Goal: Task Accomplishment & Management: Complete application form

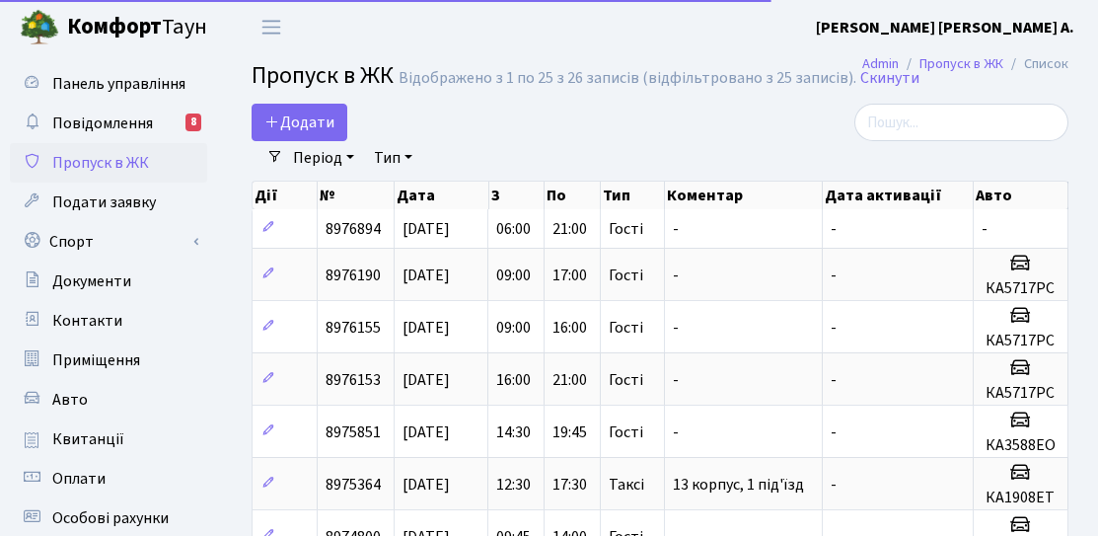
select select "25"
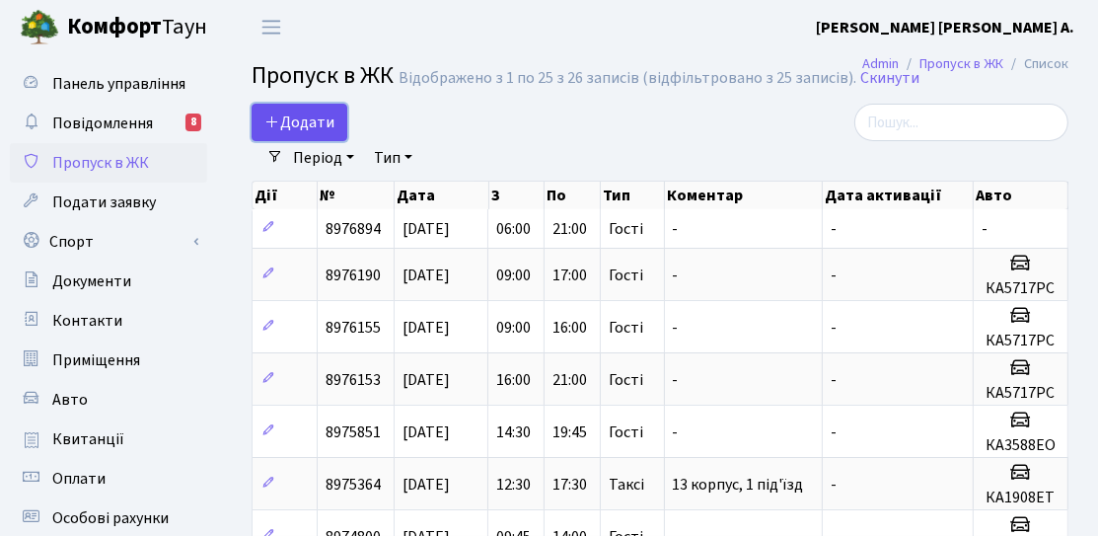
click at [342, 116] on link "Додати" at bounding box center [300, 122] width 96 height 37
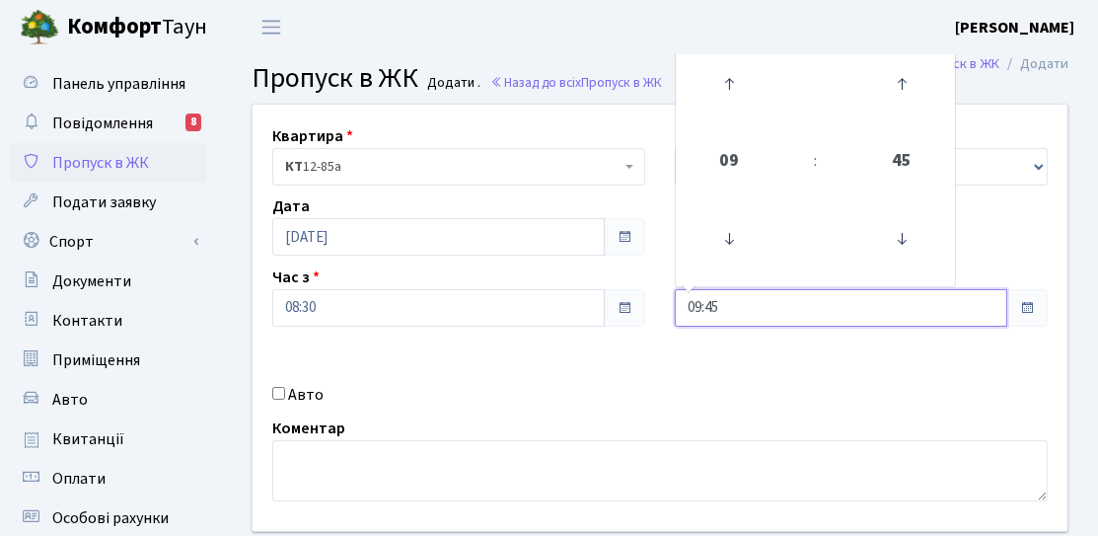
click at [711, 301] on input "09:45" at bounding box center [841, 307] width 333 height 37
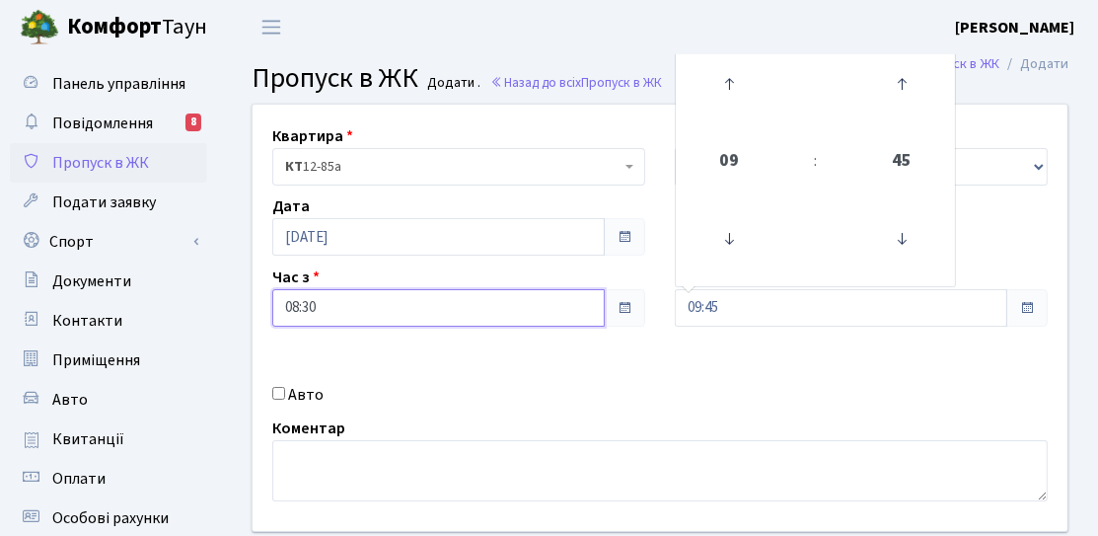
click at [474, 289] on input "08:30" at bounding box center [438, 307] width 333 height 37
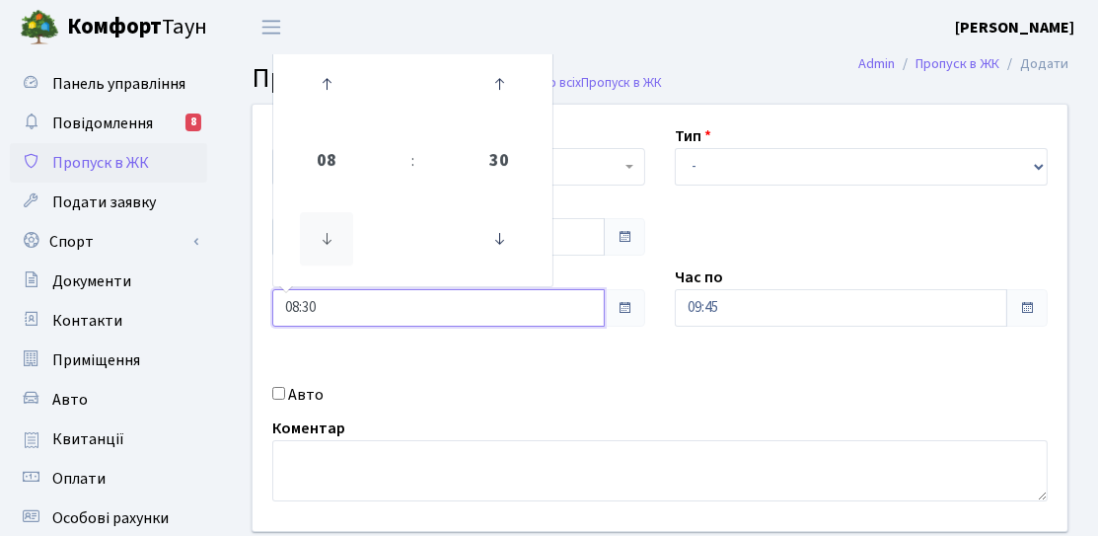
click at [336, 228] on icon at bounding box center [326, 238] width 53 height 53
click at [358, 116] on td at bounding box center [327, 84] width 100 height 86
click at [340, 92] on icon at bounding box center [326, 83] width 53 height 53
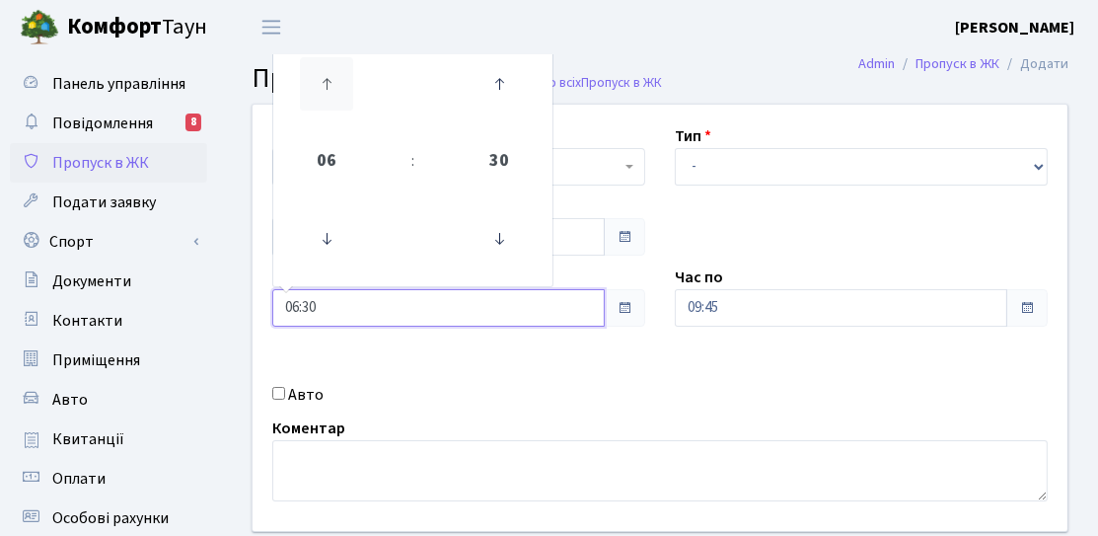
click at [338, 92] on icon at bounding box center [326, 83] width 53 height 53
click at [337, 91] on icon at bounding box center [326, 83] width 53 height 53
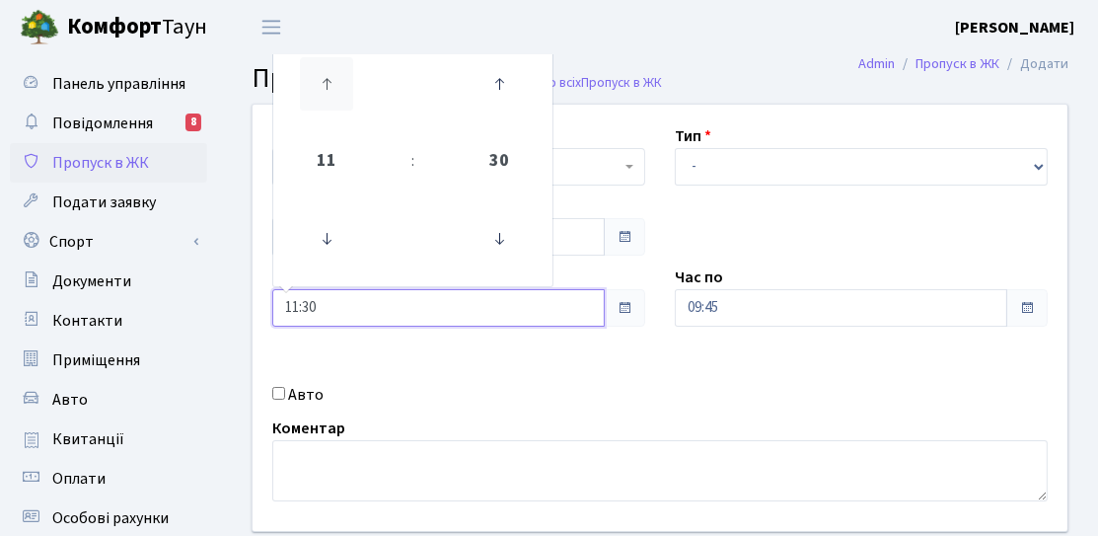
click at [337, 91] on icon at bounding box center [326, 83] width 53 height 53
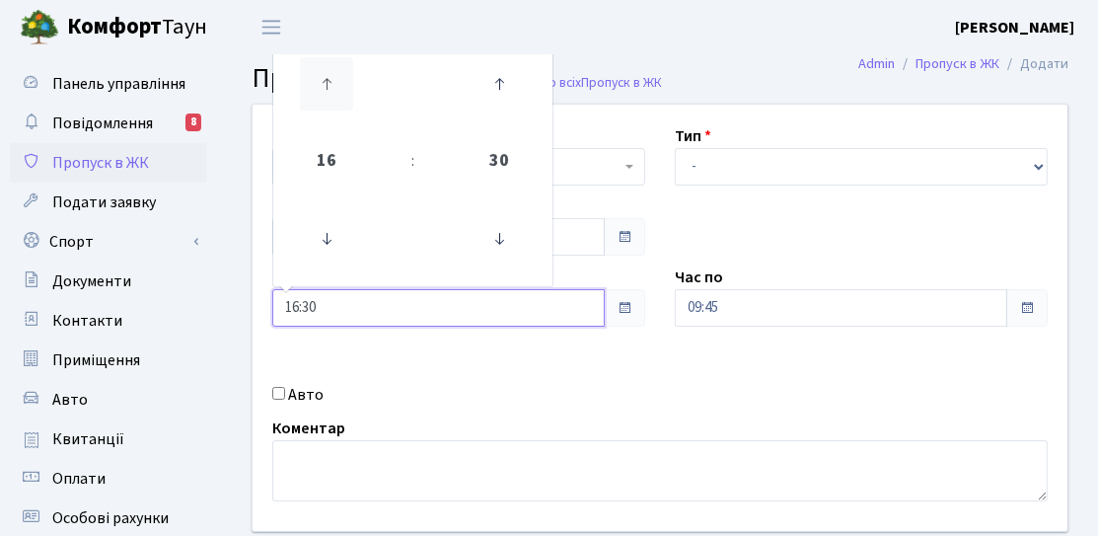
click at [337, 91] on icon at bounding box center [326, 83] width 53 height 53
click at [516, 260] on icon at bounding box center [499, 238] width 53 height 53
click at [315, 78] on icon at bounding box center [326, 83] width 53 height 53
click at [501, 237] on icon at bounding box center [499, 238] width 53 height 53
type input "18:00"
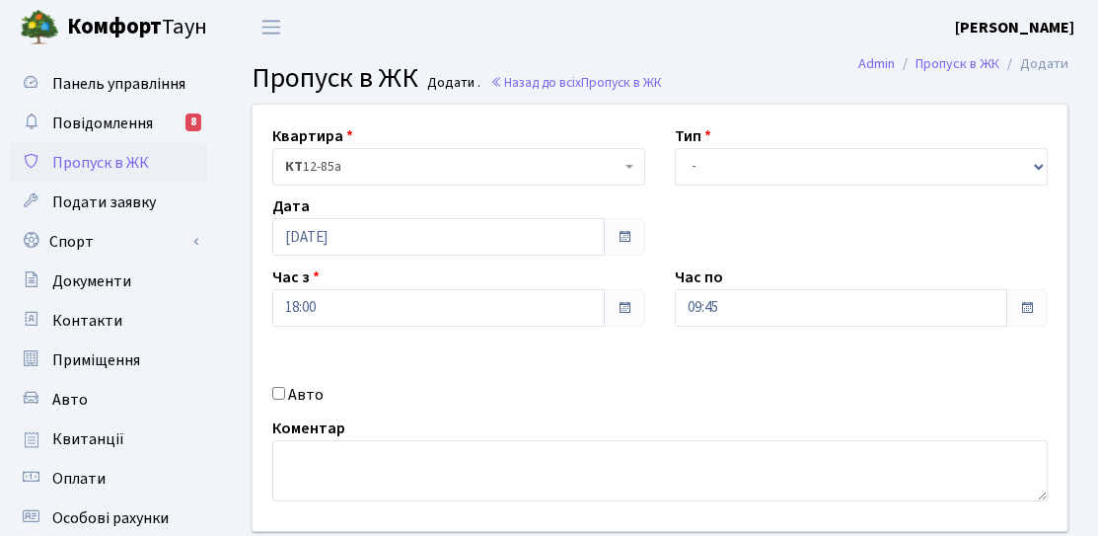
click at [686, 283] on label "Час по" at bounding box center [699, 277] width 48 height 24
click at [696, 291] on input "09:45" at bounding box center [841, 307] width 333 height 37
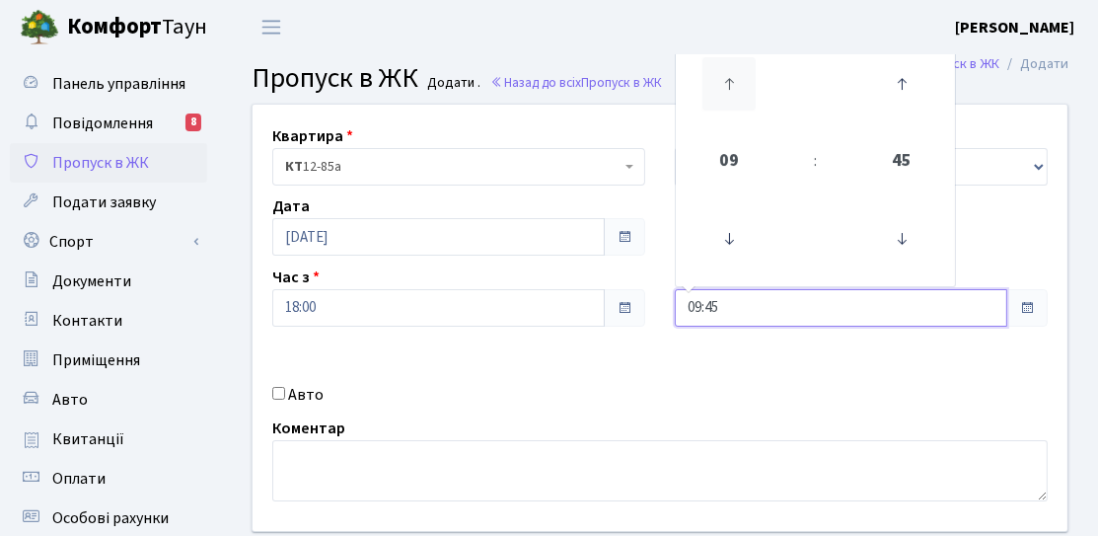
click at [743, 103] on icon at bounding box center [729, 83] width 53 height 53
click at [743, 102] on icon at bounding box center [729, 83] width 53 height 53
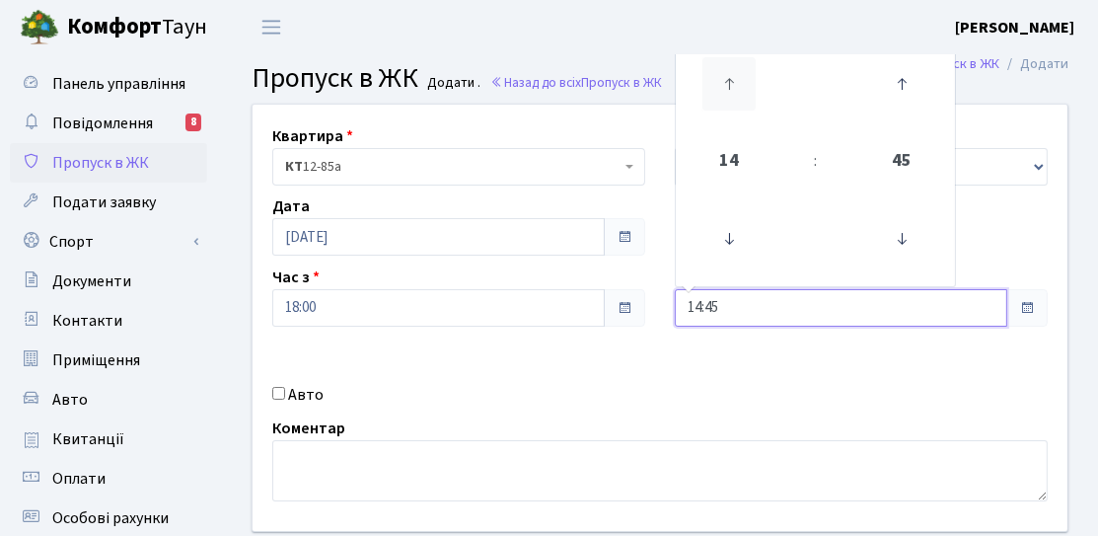
click at [743, 102] on icon at bounding box center [729, 83] width 53 height 53
click at [742, 102] on icon at bounding box center [729, 83] width 53 height 53
click at [741, 102] on icon at bounding box center [729, 83] width 53 height 53
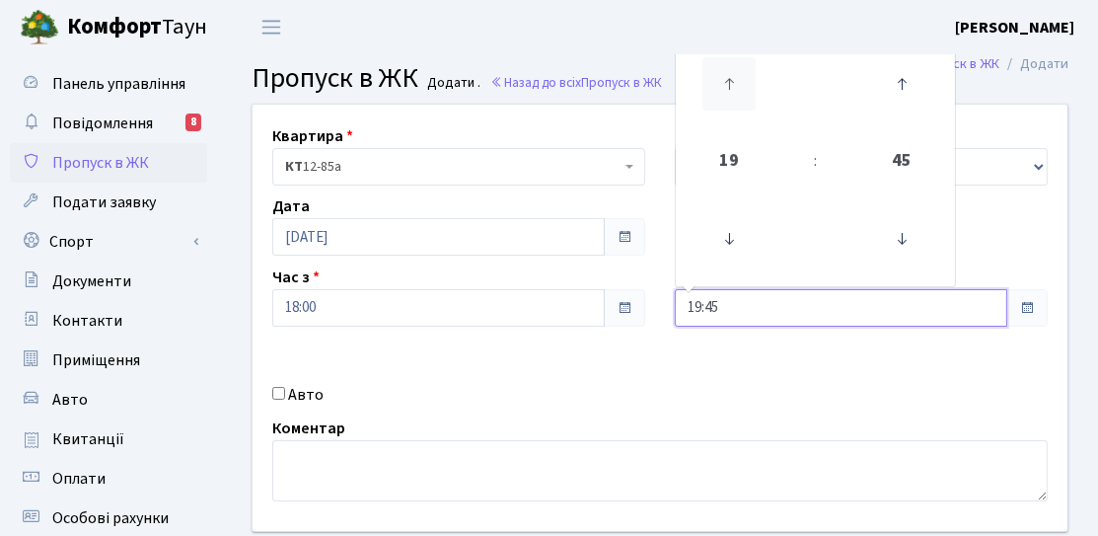
click at [740, 103] on icon at bounding box center [729, 83] width 53 height 53
click at [897, 236] on icon at bounding box center [901, 238] width 53 height 53
click at [907, 229] on icon at bounding box center [901, 238] width 53 height 53
click at [891, 245] on icon at bounding box center [901, 238] width 53 height 53
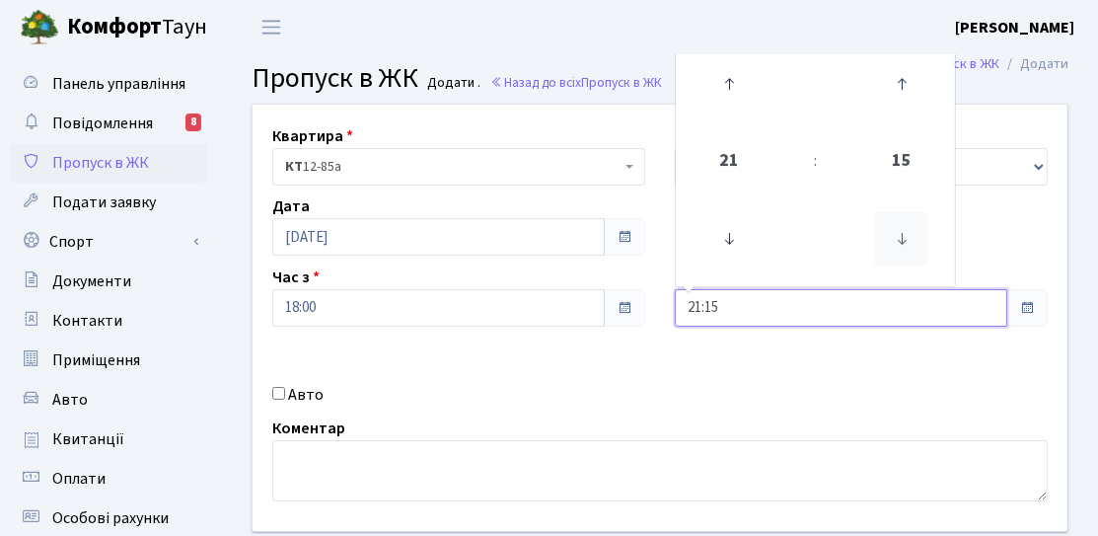
type input "21:00"
click at [828, 363] on div "Квартира <b>КТ</b>&nbsp;&nbsp;&nbsp;&nbsp;12-85а КТ 12-85а Тип - Доставка Таксі…" at bounding box center [660, 318] width 845 height 426
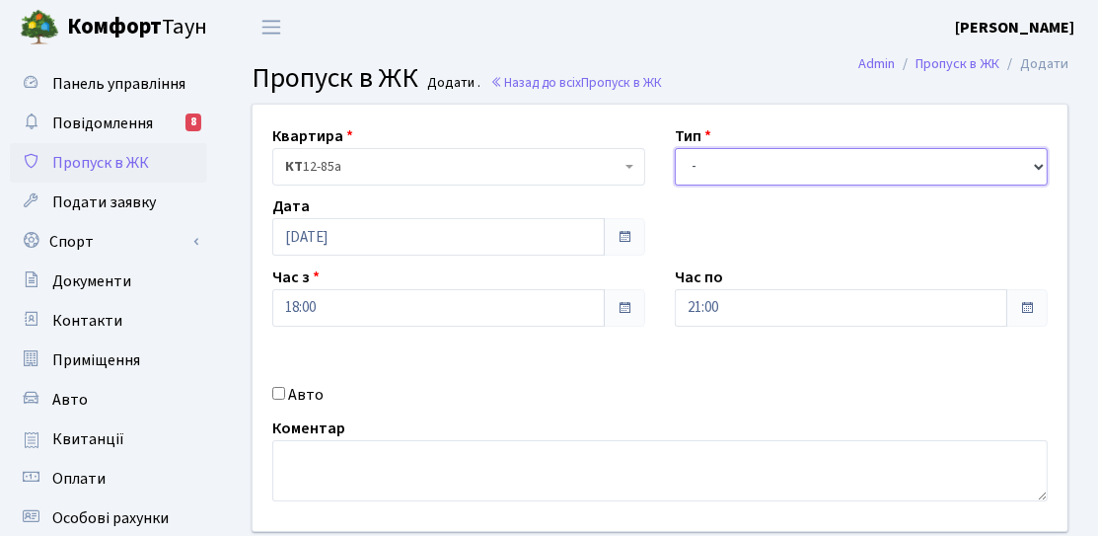
click at [790, 150] on select "- Доставка Таксі Гості Сервіс" at bounding box center [861, 166] width 373 height 37
select select "3"
click at [675, 148] on select "- Доставка Таксі Гості Сервіс" at bounding box center [861, 166] width 373 height 37
click at [295, 397] on label "Авто" at bounding box center [306, 395] width 36 height 24
click at [285, 397] on input "Авто" at bounding box center [278, 393] width 13 height 13
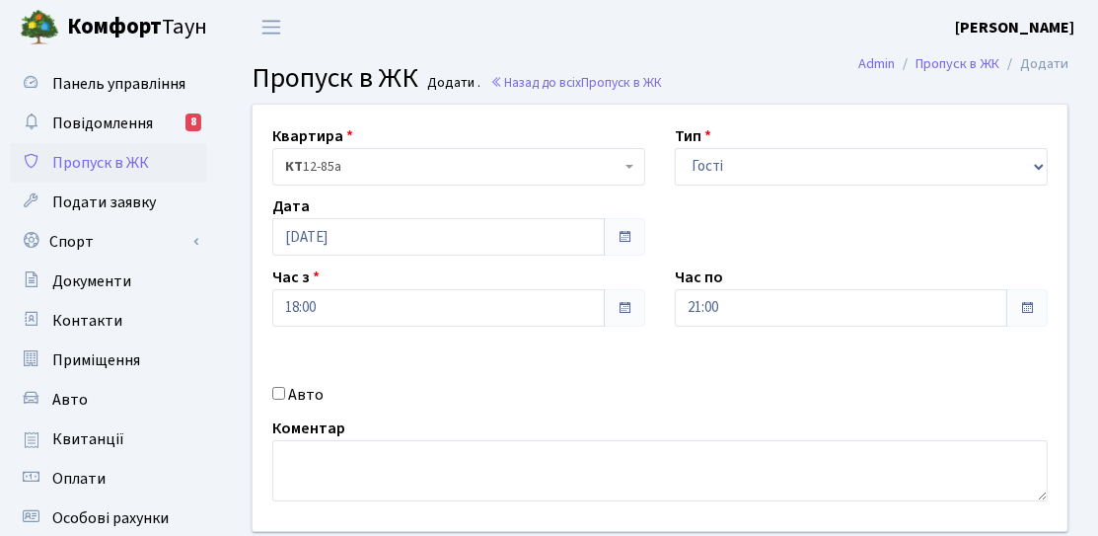
checkbox input "true"
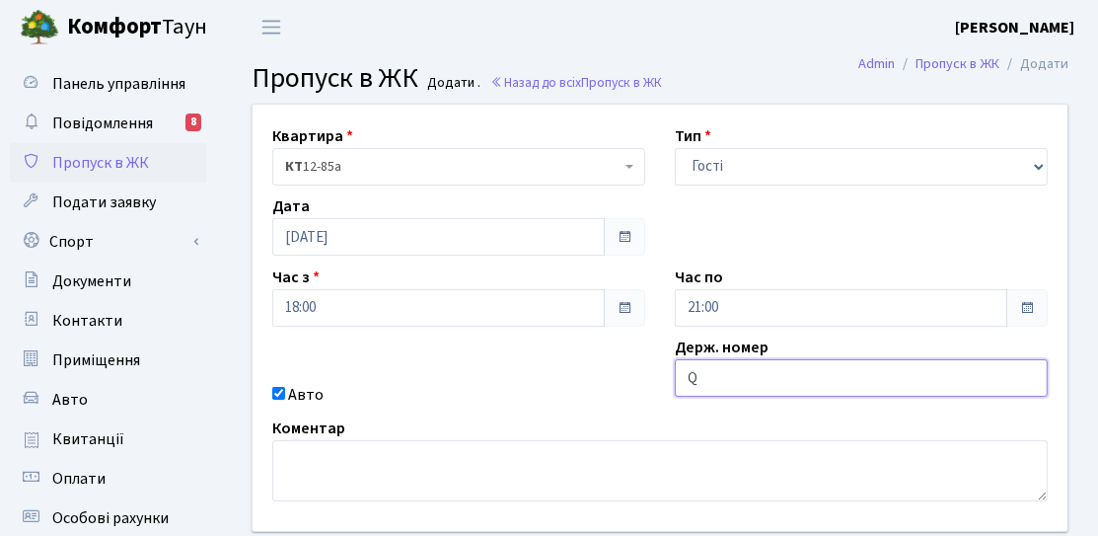
type input "QUATTRO"
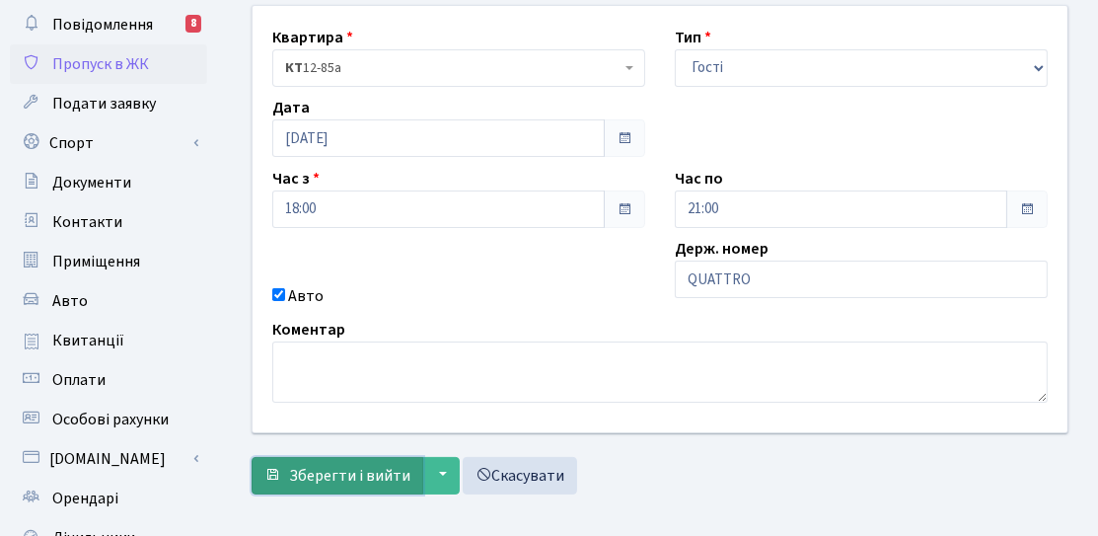
click at [372, 478] on span "Зберегти і вийти" at bounding box center [349, 476] width 121 height 22
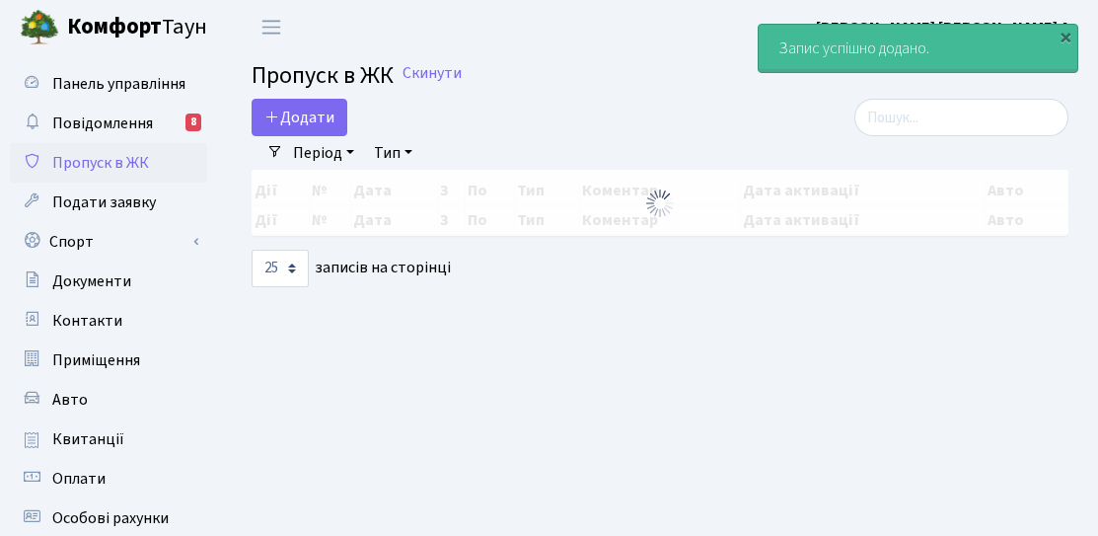
select select "25"
